Goal: Information Seeking & Learning: Learn about a topic

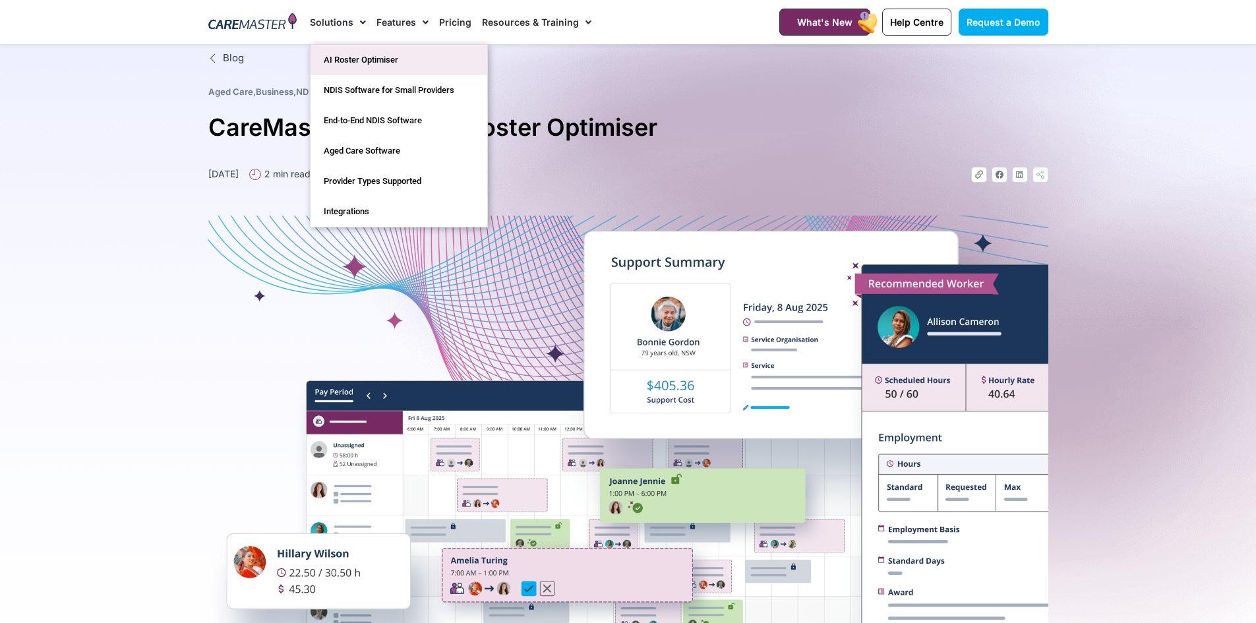
click at [365, 55] on link "AI Roster Optimiser" at bounding box center [398, 60] width 177 height 30
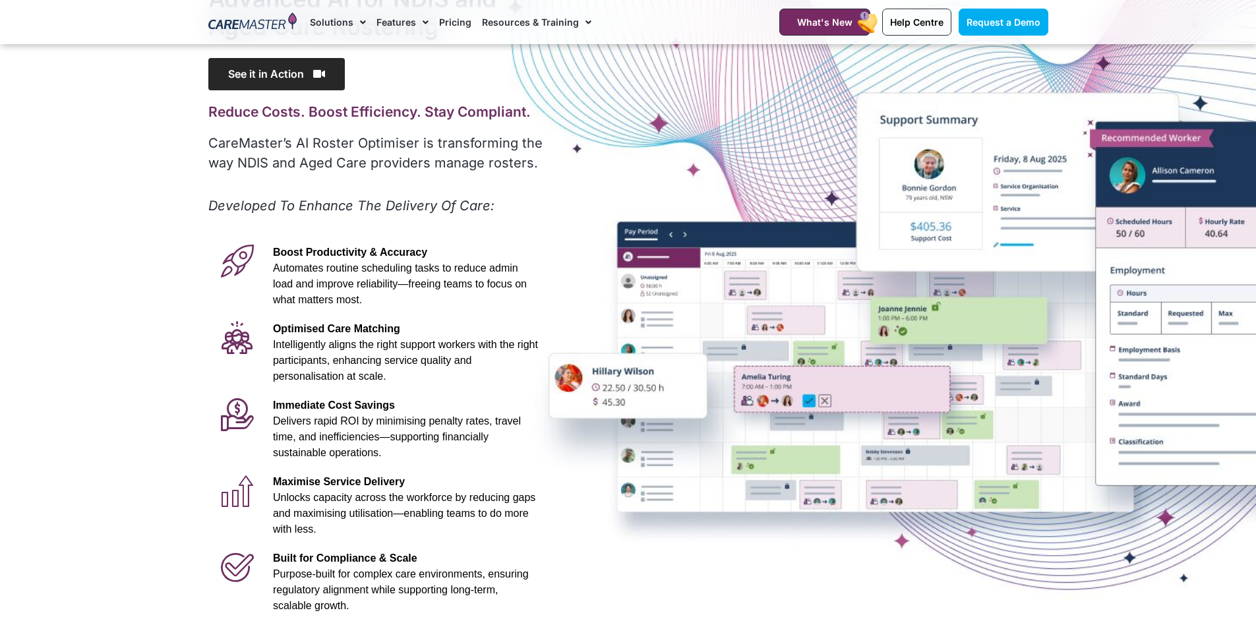
click at [279, 71] on span "See it in Action" at bounding box center [276, 74] width 136 height 32
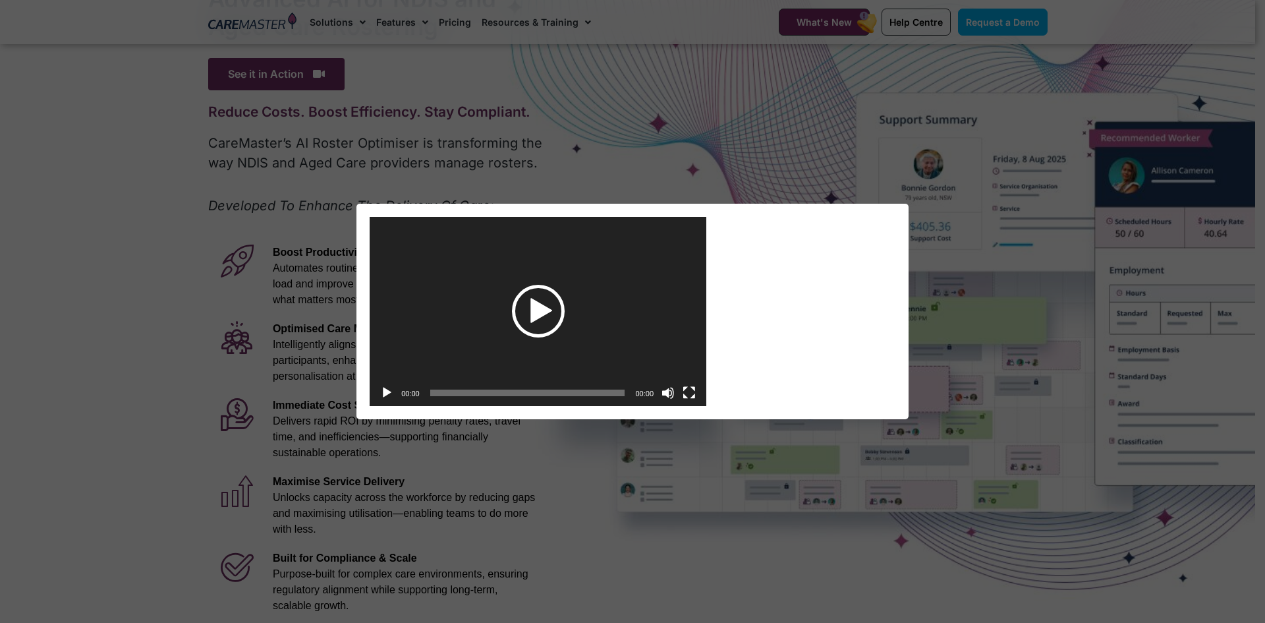
click at [543, 306] on div "Play" at bounding box center [538, 311] width 53 height 53
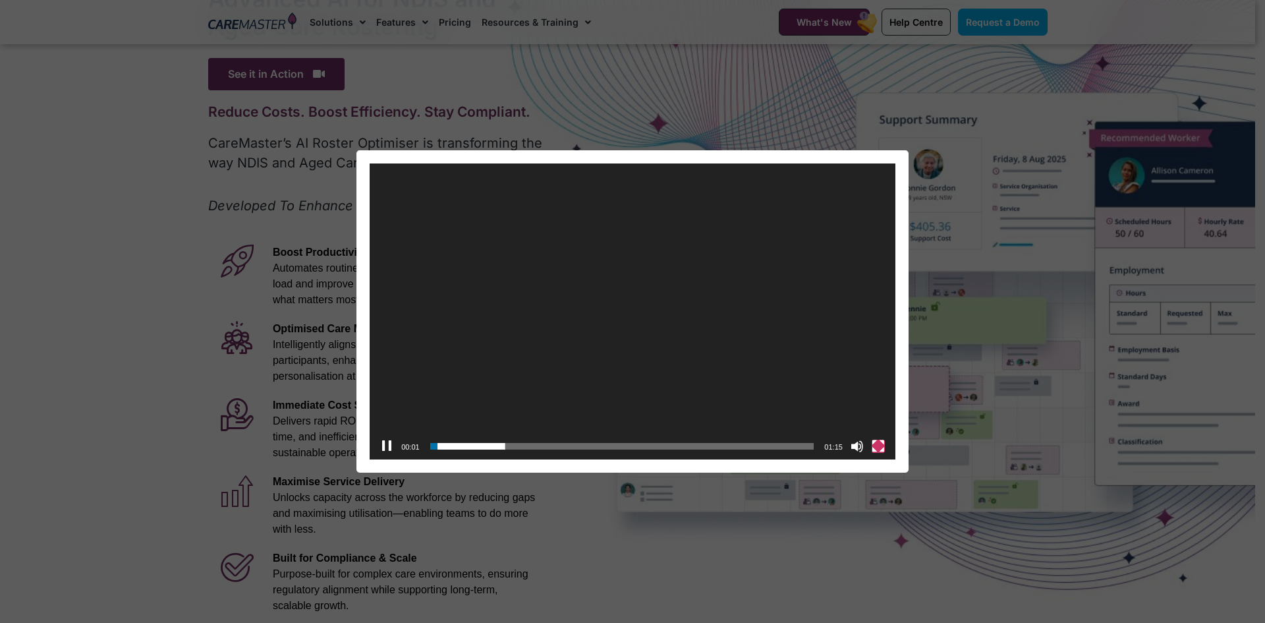
click at [883, 442] on button "Fullscreen" at bounding box center [878, 446] width 13 height 13
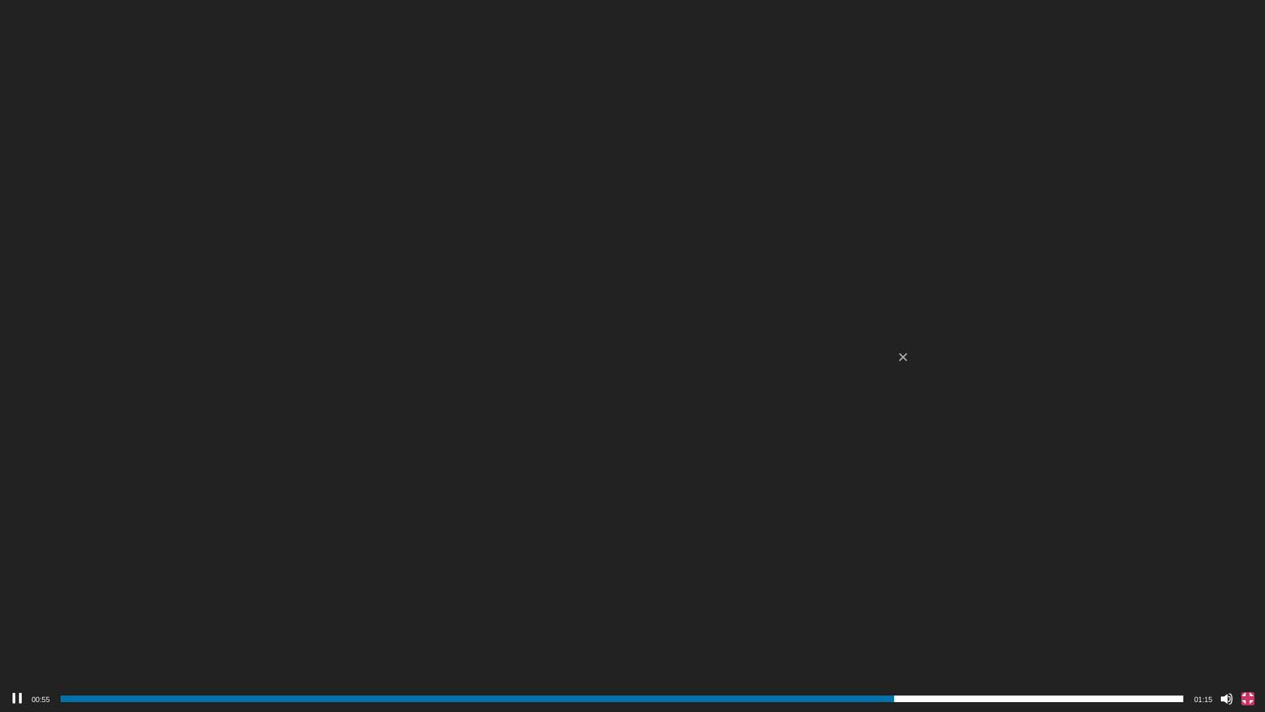
click at [1249, 622] on button "Fullscreen" at bounding box center [1248, 698] width 13 height 13
